Goal: Navigation & Orientation: Find specific page/section

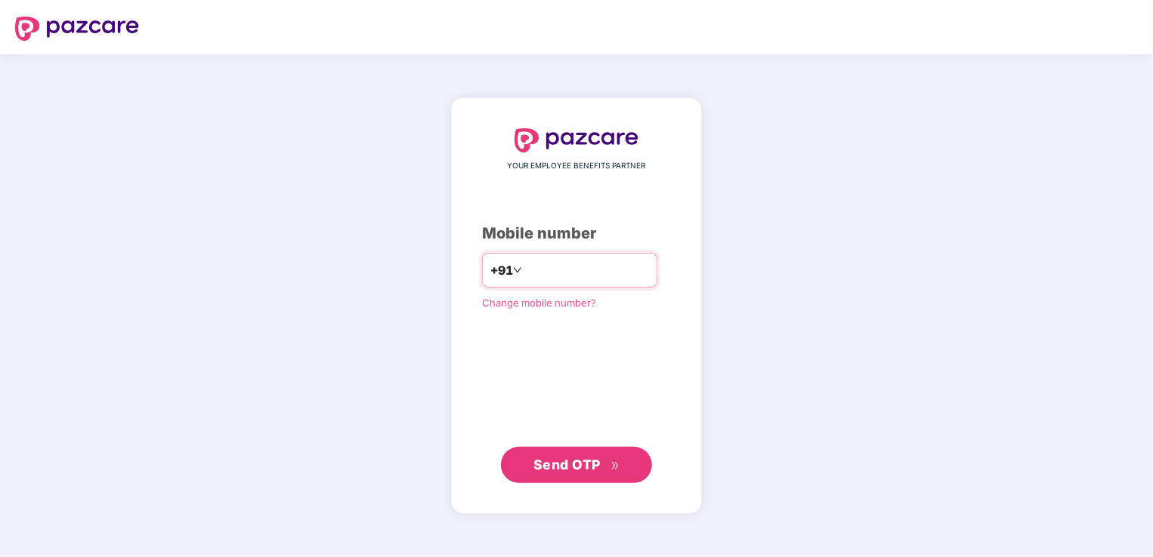
click at [584, 270] on input "number" at bounding box center [587, 270] width 124 height 24
type input "**********"
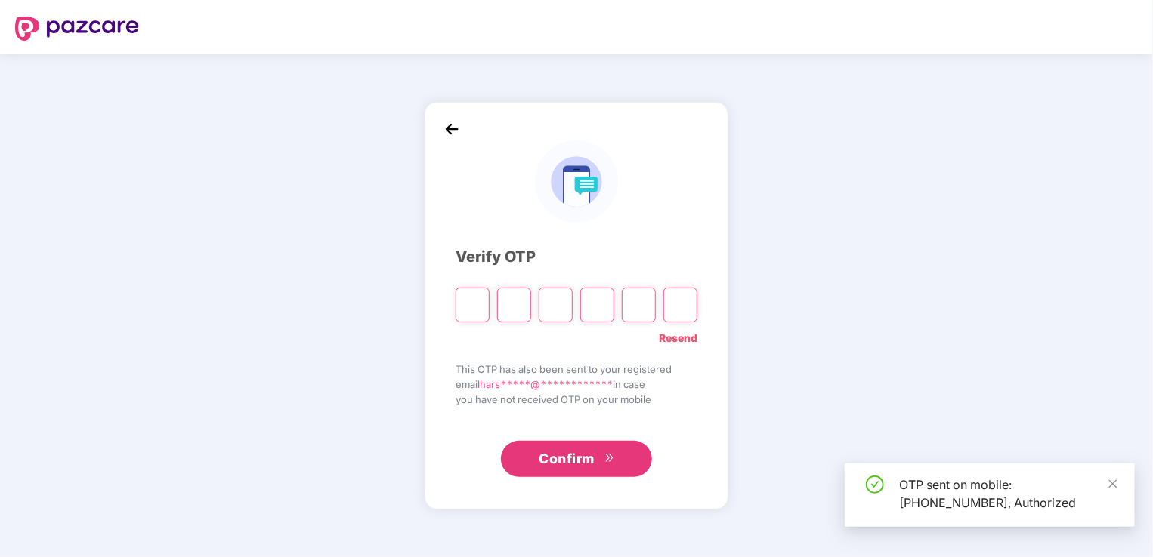
click at [472, 310] on input "Please enter verification code. Digit 1" at bounding box center [473, 305] width 34 height 35
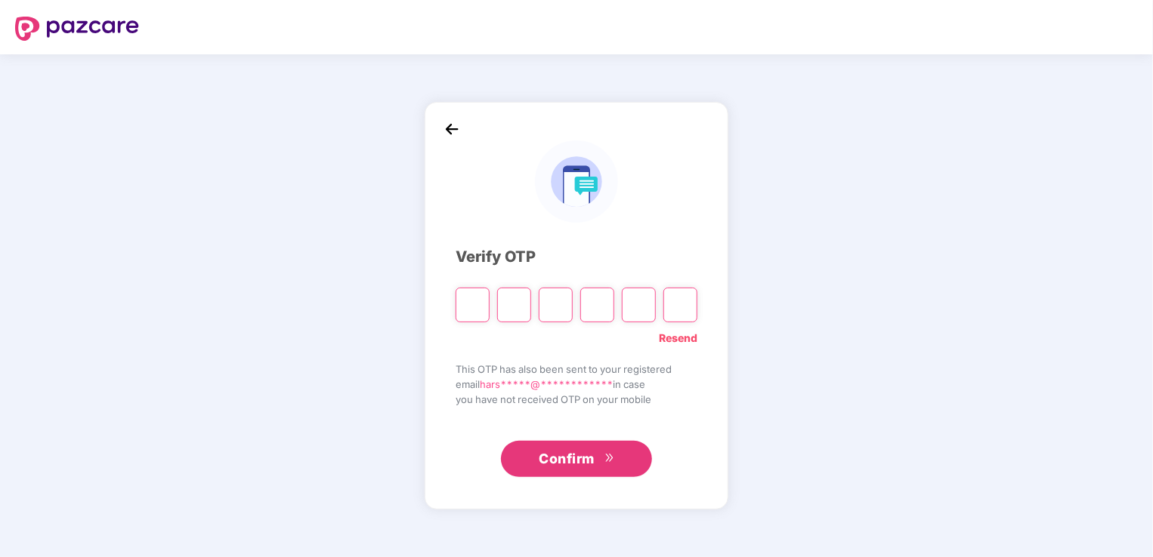
type input "*"
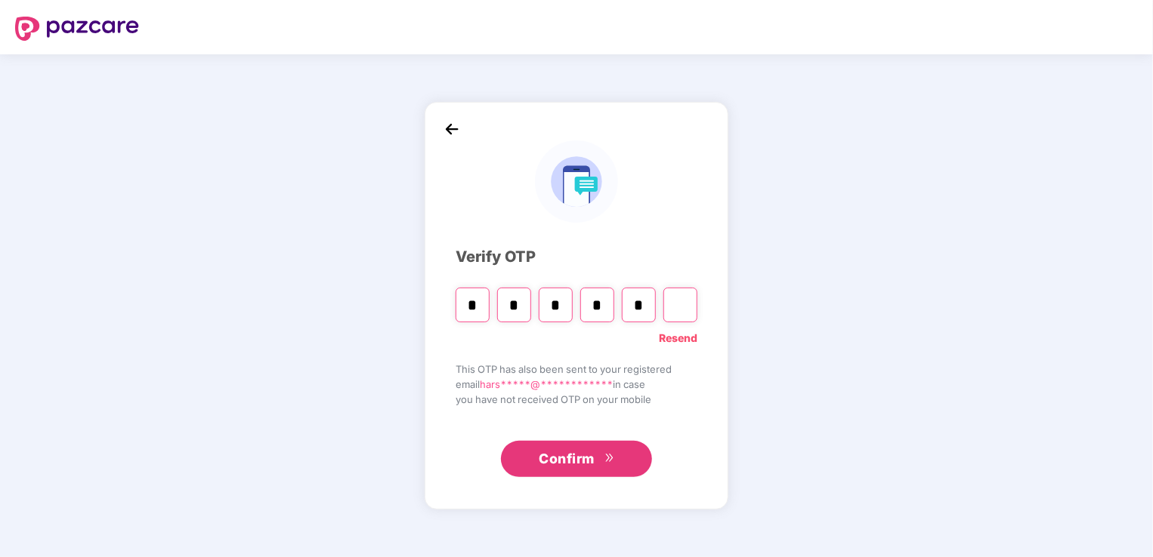
type input "*"
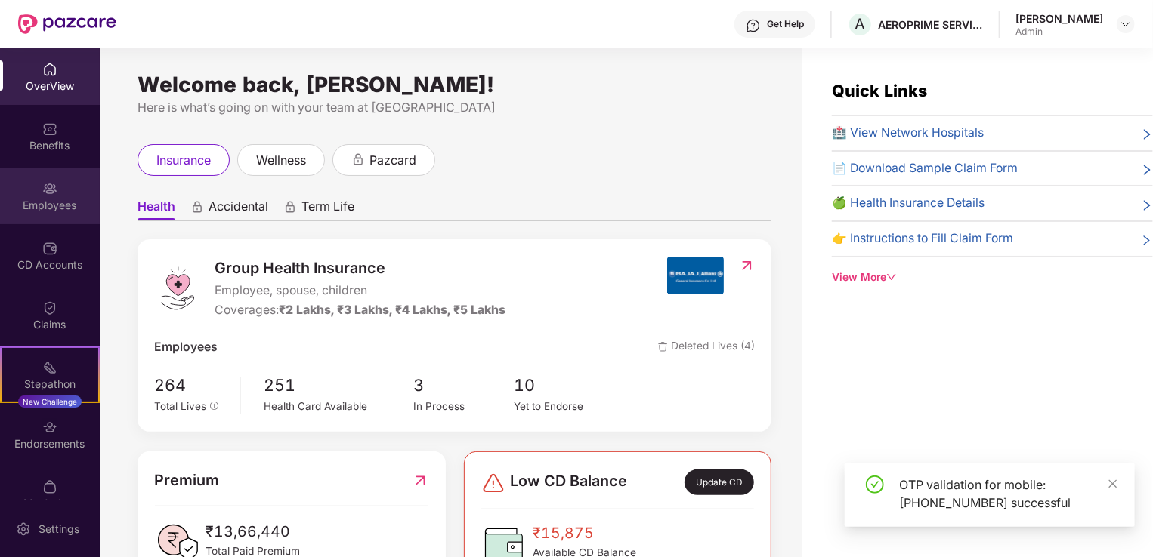
click at [56, 208] on div "Employees" at bounding box center [50, 205] width 100 height 15
